Goal: Navigation & Orientation: Find specific page/section

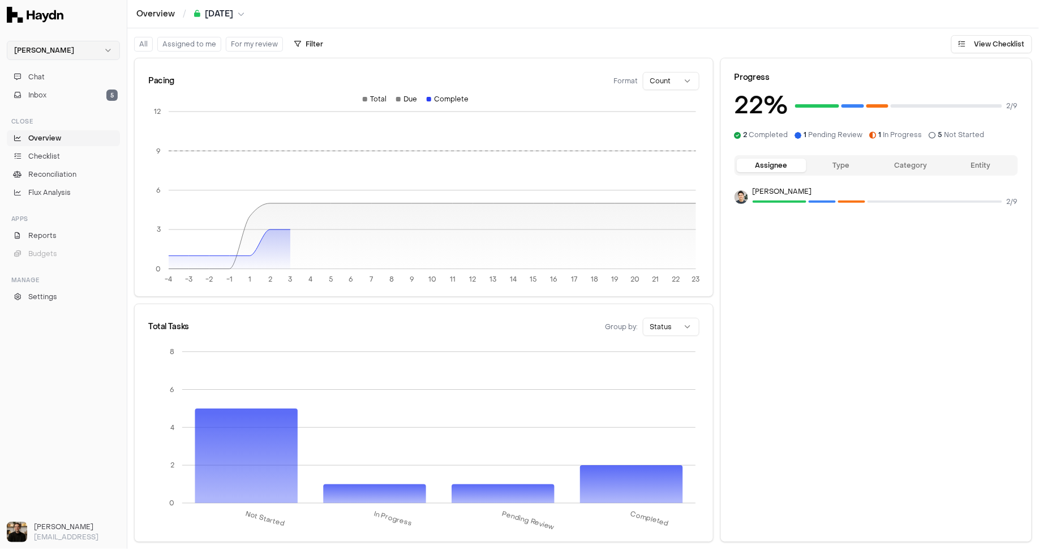
click at [51, 49] on html "[PERSON_NAME] Chat Inbox 5 Close Overview Checklist Reconciliation Flux Analysi…" at bounding box center [519, 274] width 1039 height 549
click at [46, 106] on div "Nivoda" at bounding box center [64, 104] width 108 height 16
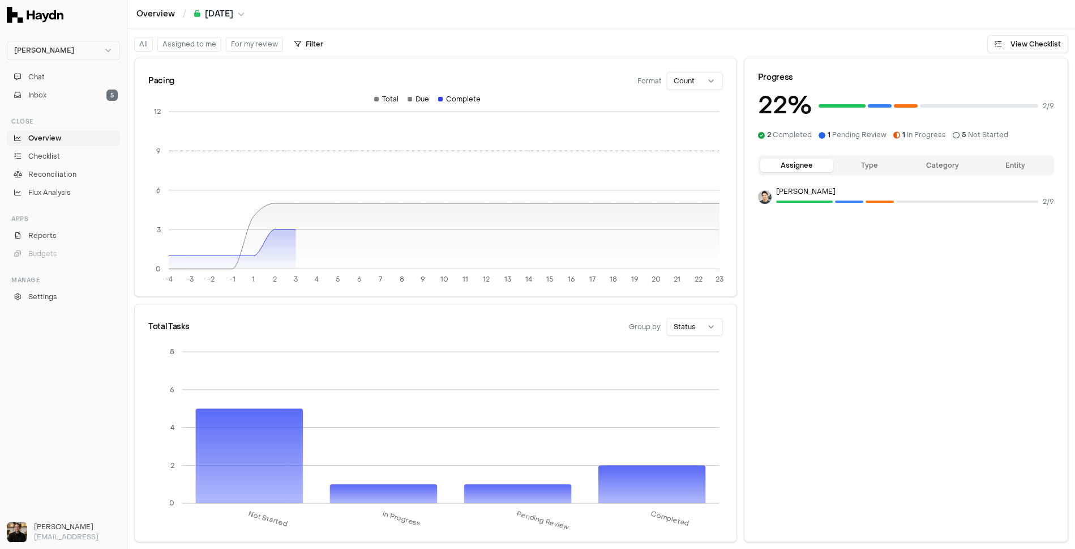
click at [59, 142] on span "Overview" at bounding box center [44, 138] width 33 height 10
click at [50, 79] on button "Chat" at bounding box center [63, 77] width 113 height 16
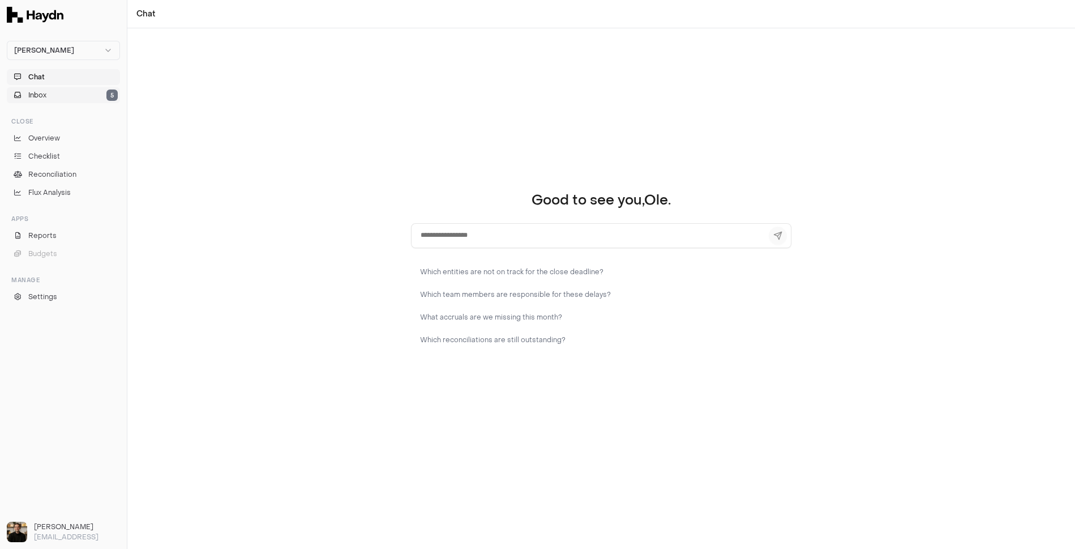
click at [49, 98] on button "Inbox 5" at bounding box center [63, 95] width 113 height 16
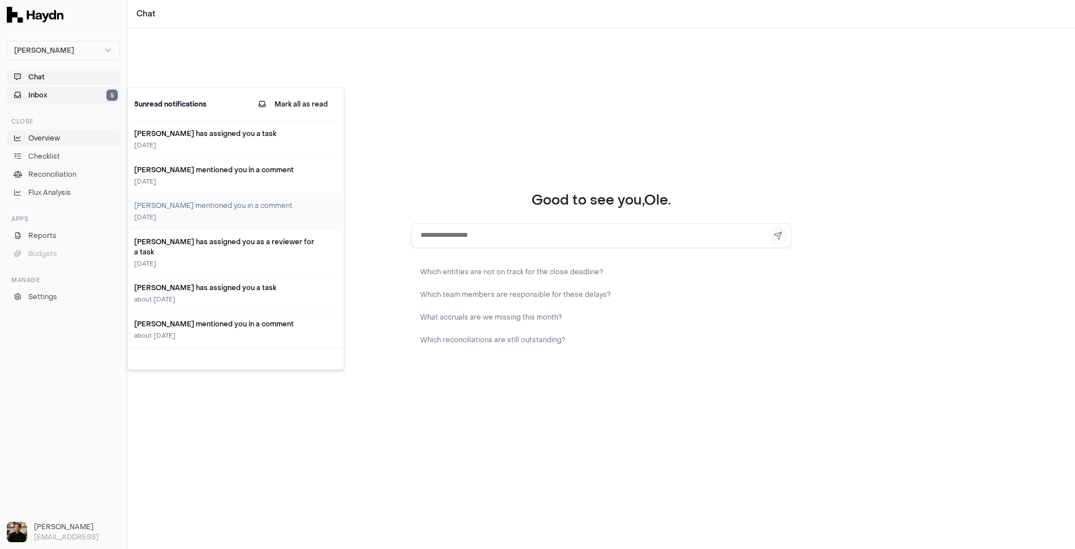
click at [52, 140] on span "Overview" at bounding box center [44, 138] width 32 height 10
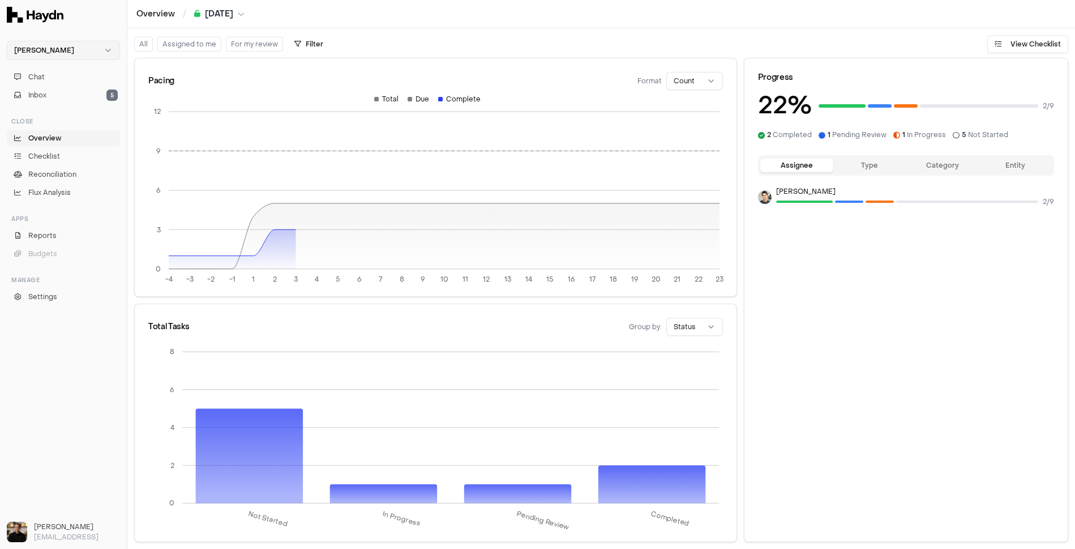
click at [45, 49] on html "[PERSON_NAME] Chat Inbox 5 Close Overview Checklist Reconciliation Flux Analysi…" at bounding box center [537, 274] width 1075 height 549
click at [44, 104] on div "Nivoda" at bounding box center [64, 104] width 108 height 16
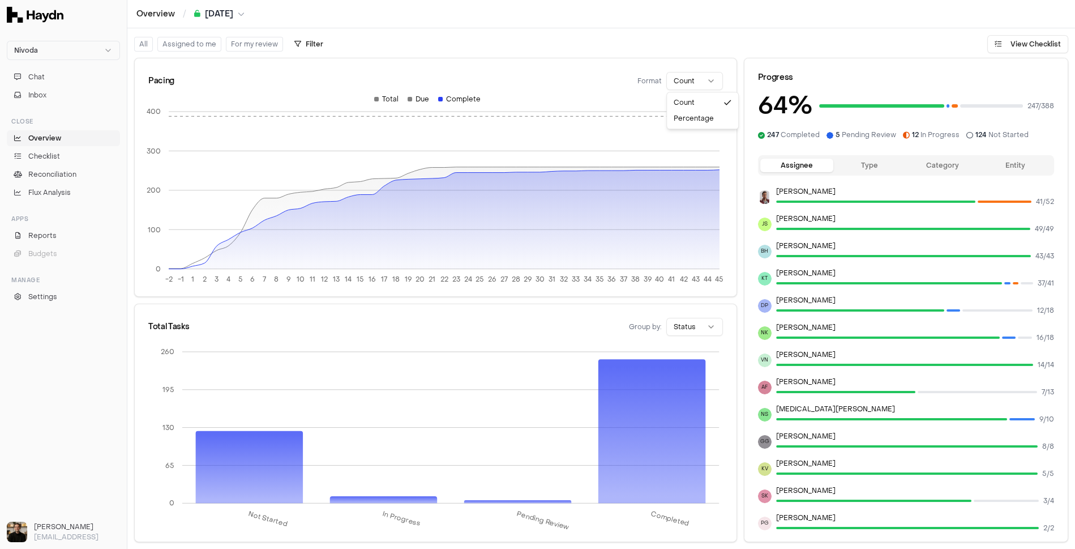
click at [693, 84] on html "Nivoda Chat Inbox Close Overview Checklist Reconciliation Flux Analysis Apps Re…" at bounding box center [537, 274] width 1075 height 549
